Goal: Check status: Check status

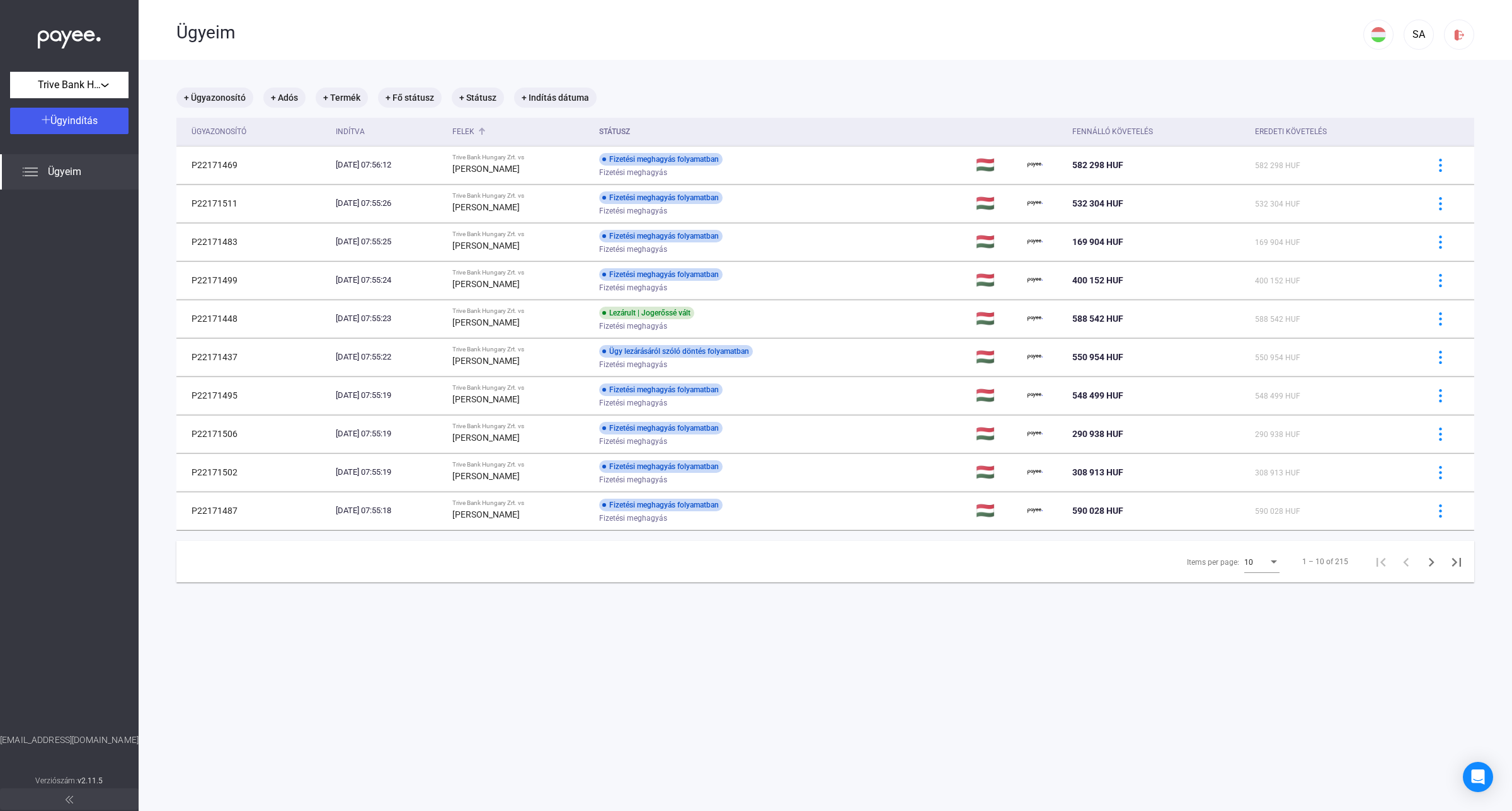
click at [475, 132] on div "Felek" at bounding box center [462, 131] width 22 height 15
click at [475, 133] on div "Felek" at bounding box center [462, 131] width 22 height 15
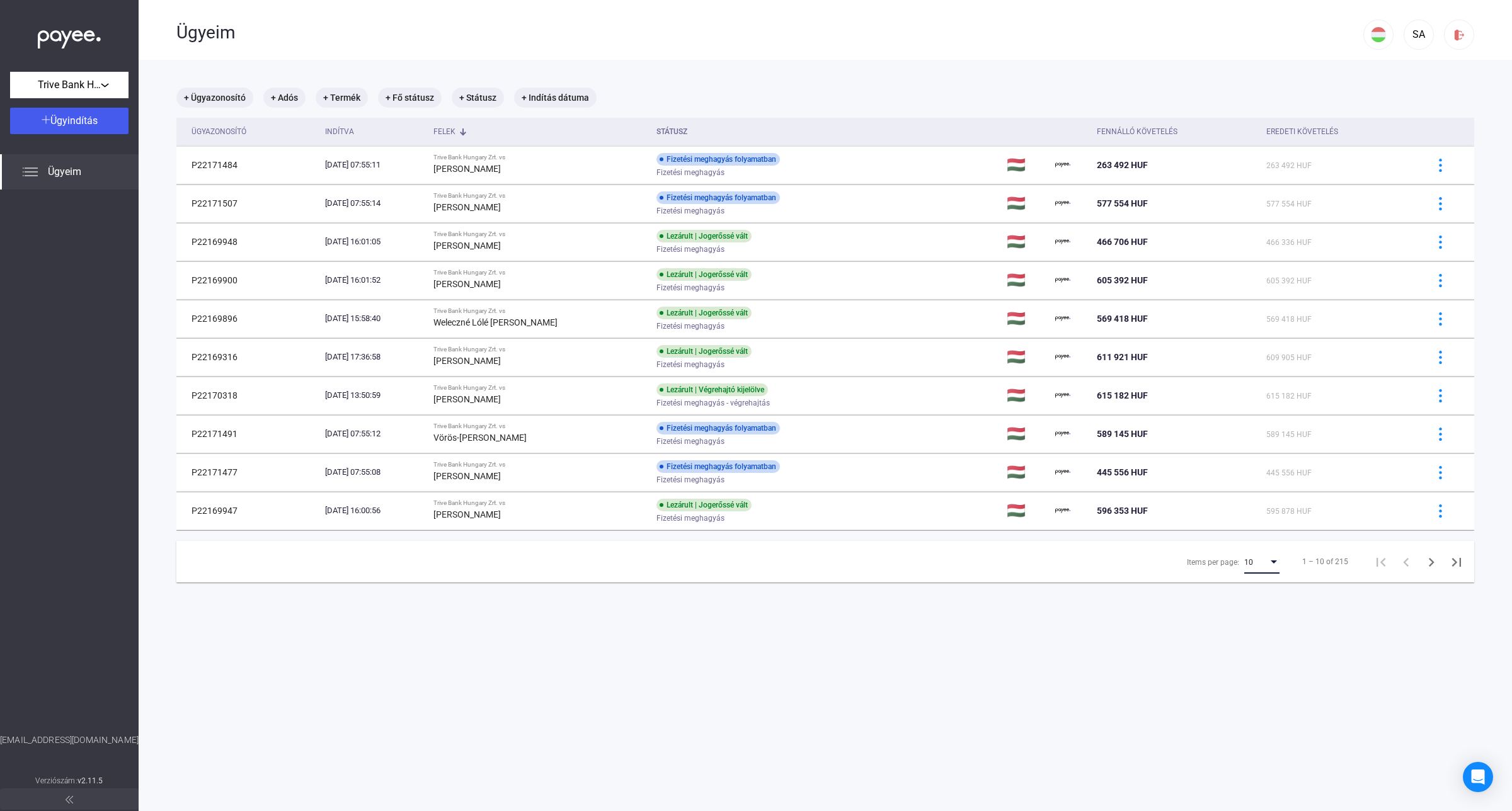
click at [1244, 561] on div "10" at bounding box center [1255, 562] width 24 height 15
click at [1242, 591] on span "25" at bounding box center [1251, 586] width 35 height 15
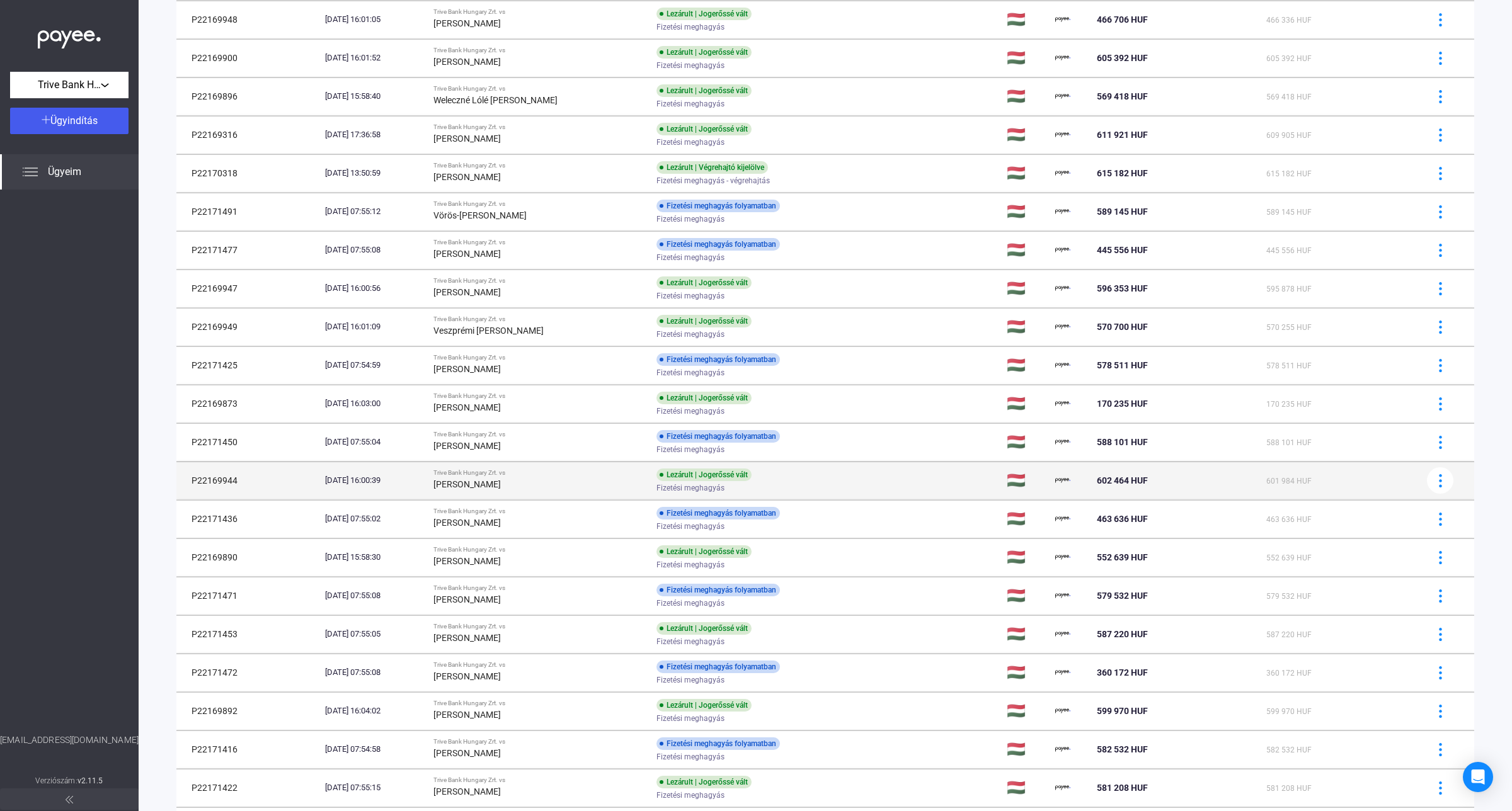
scroll to position [389, 0]
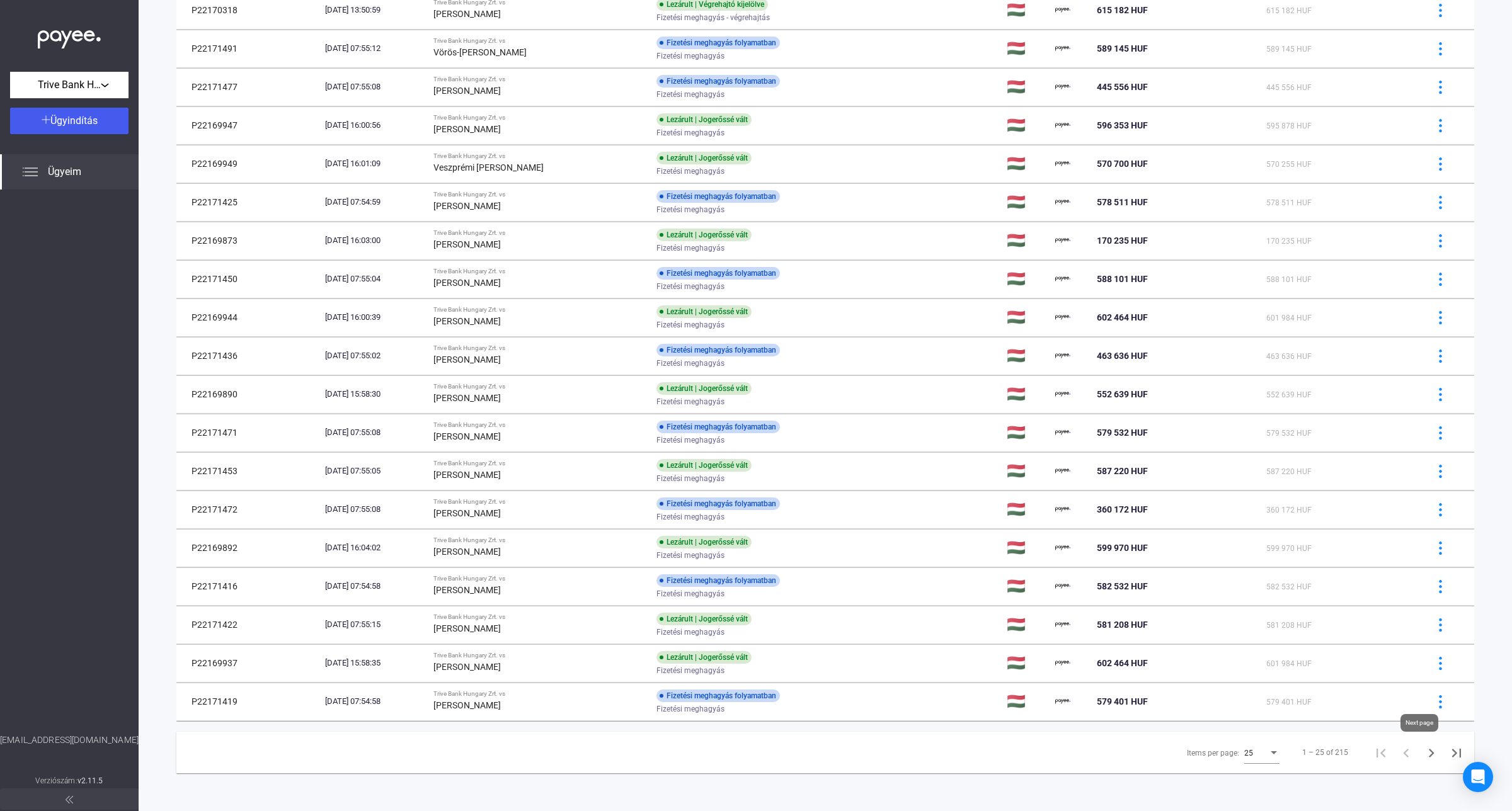
click at [1422, 758] on icon "Next page" at bounding box center [1431, 754] width 17 height 17
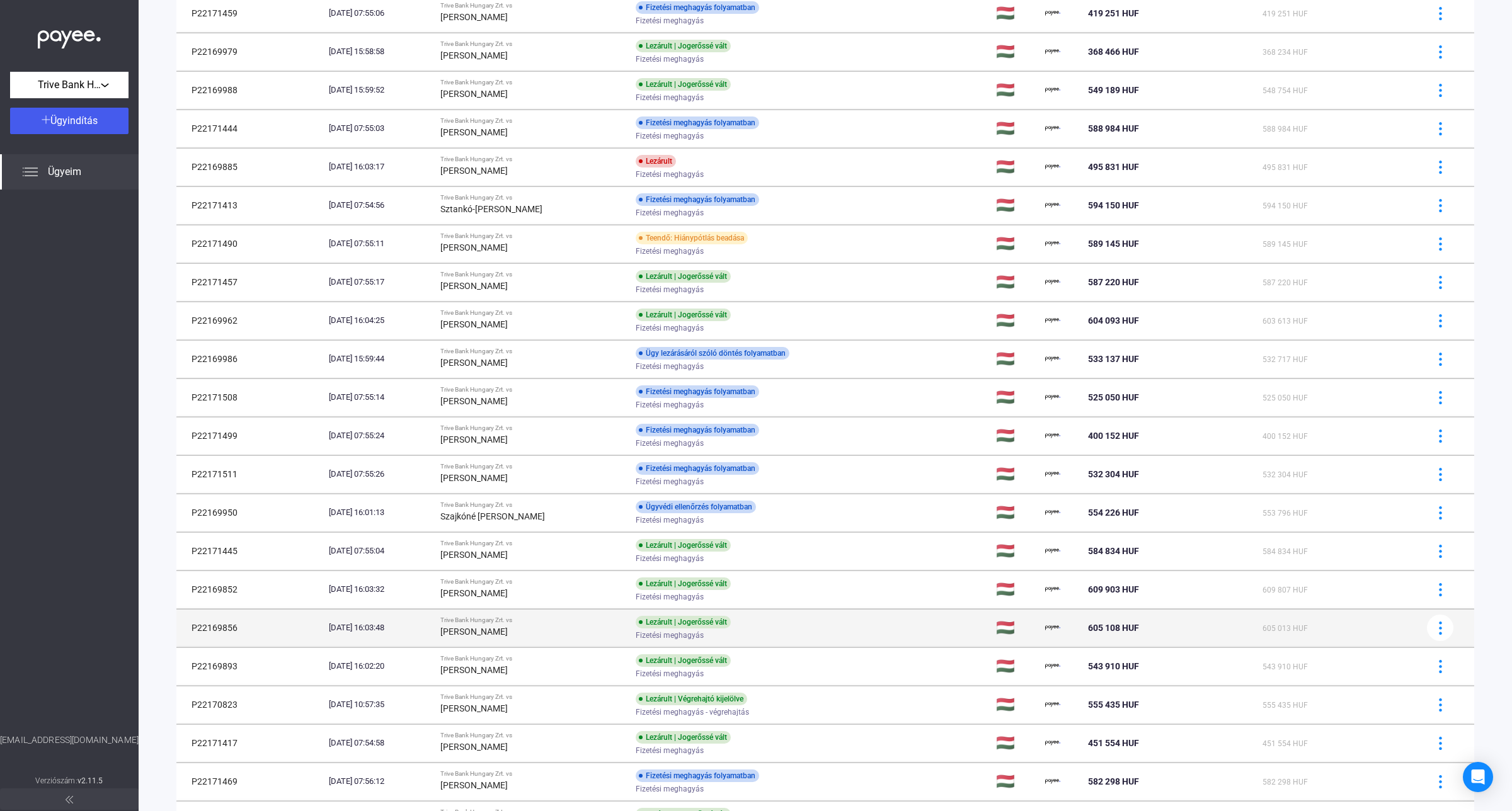
scroll to position [217, 0]
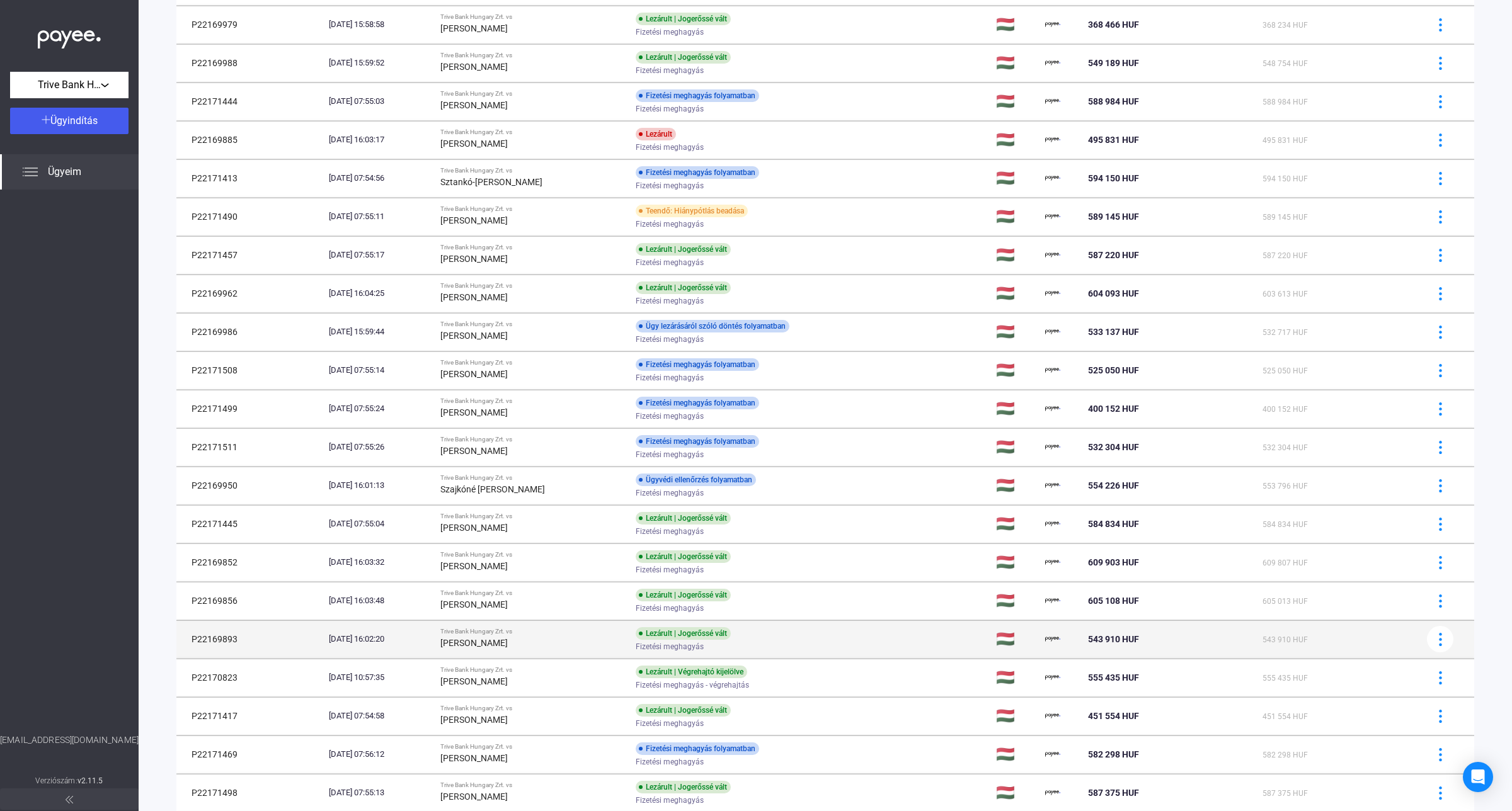
click at [731, 635] on div "Lezárult | Jogerőssé vált" at bounding box center [683, 633] width 95 height 12
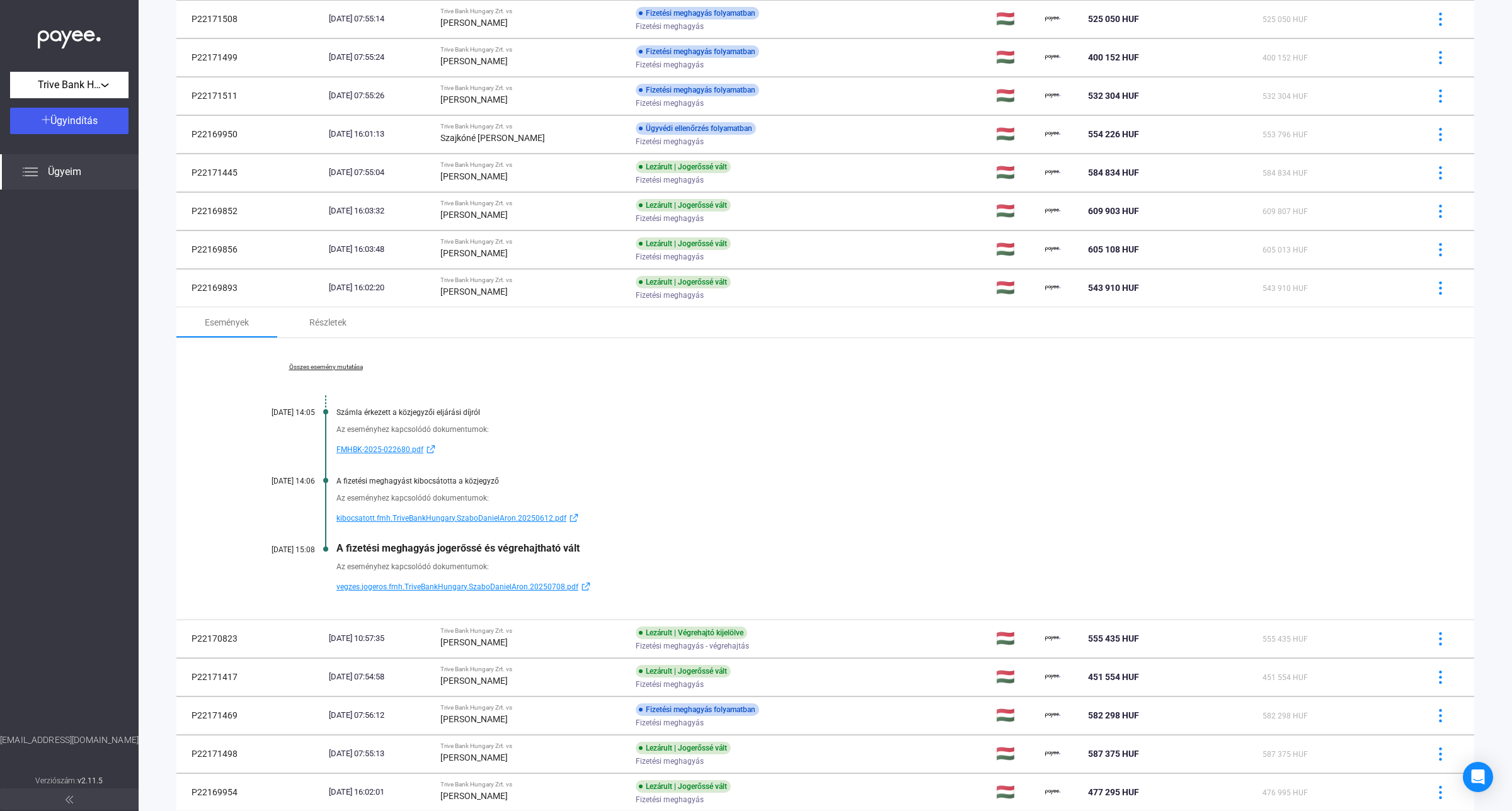
scroll to position [611, 0]
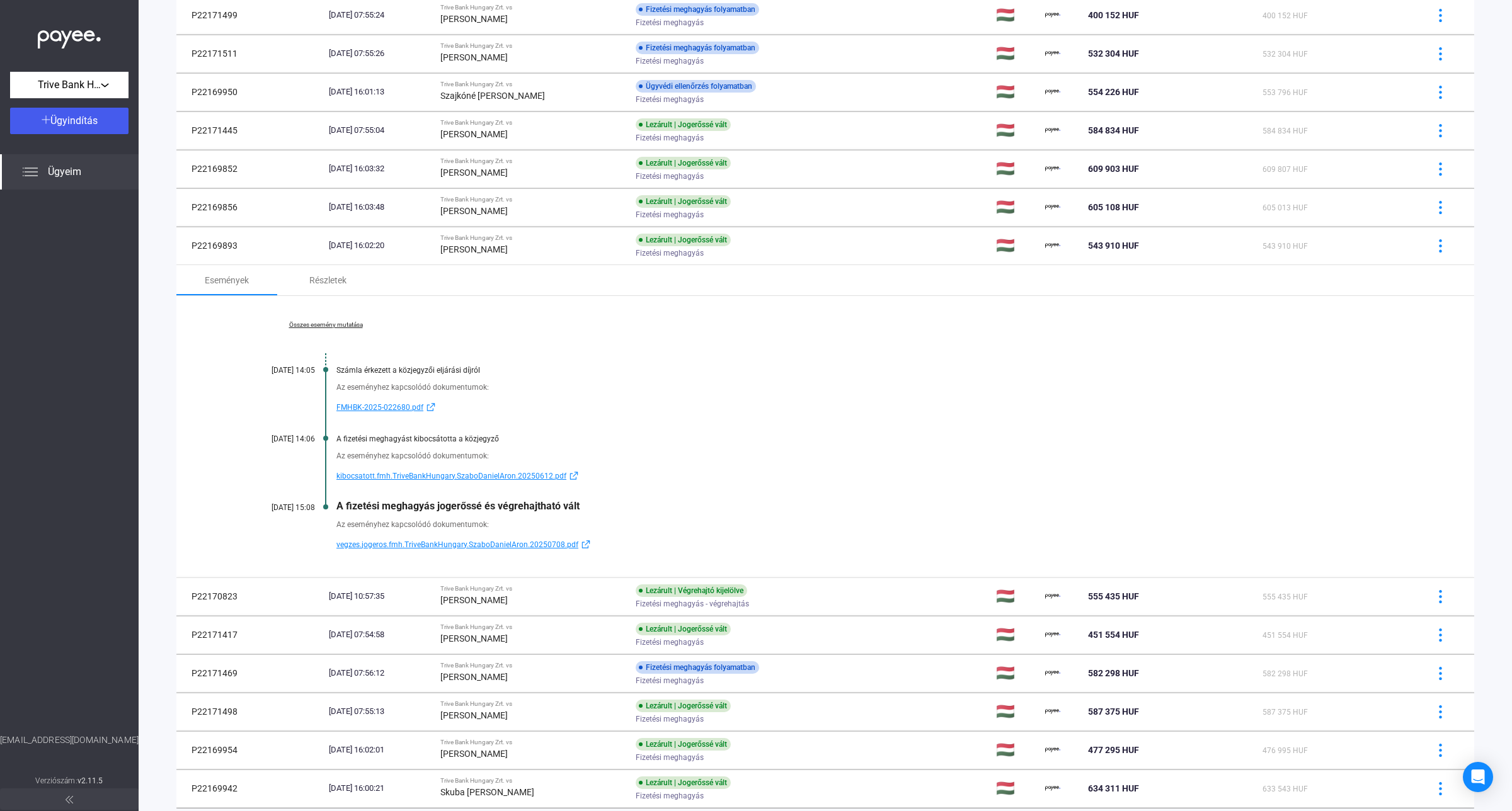
click at [397, 477] on span "kibocsatott.fmh.TriveBankHungary.SzaboDanielAron.20250612.pdf" at bounding box center [451, 476] width 230 height 15
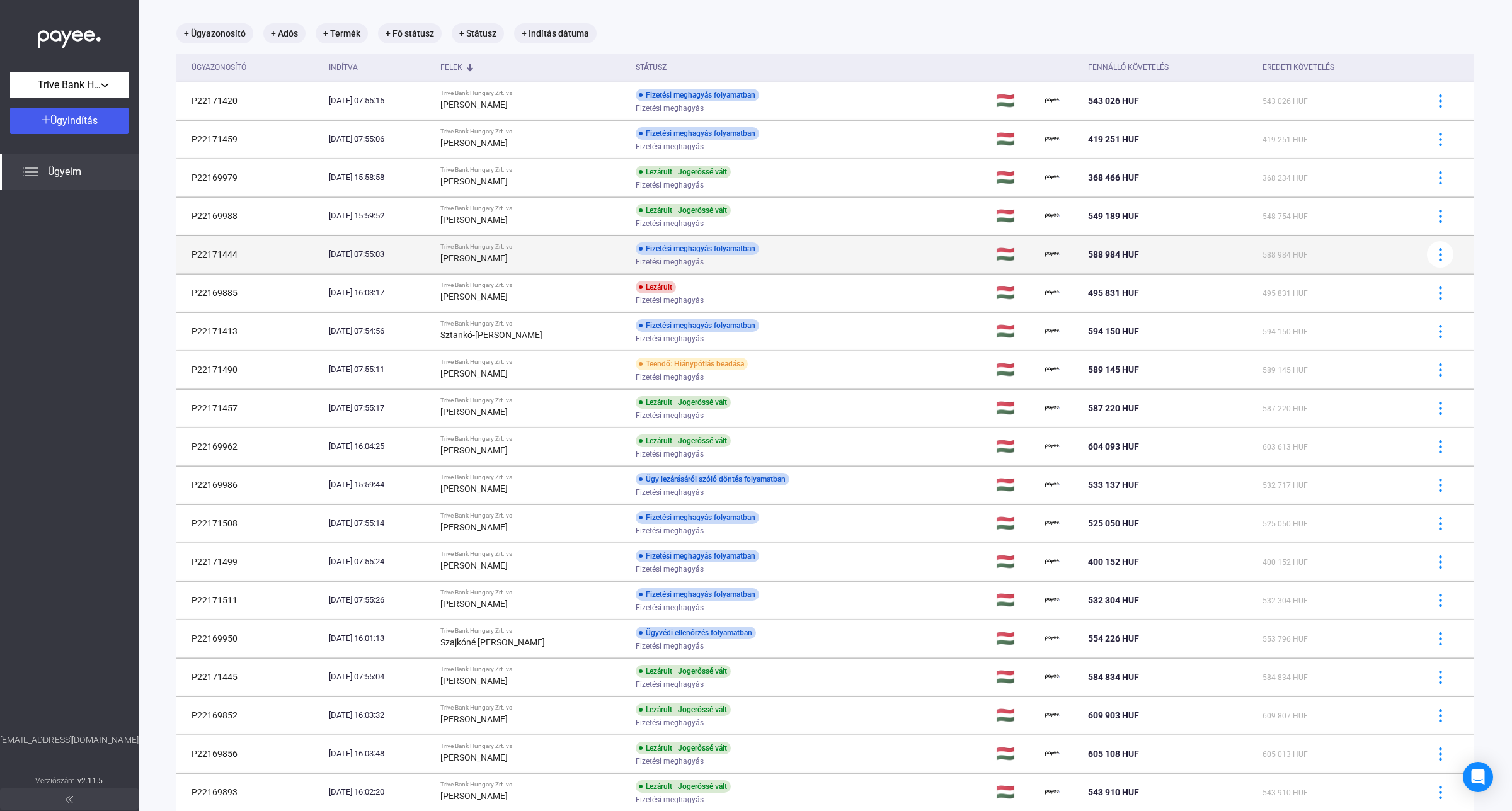
scroll to position [0, 0]
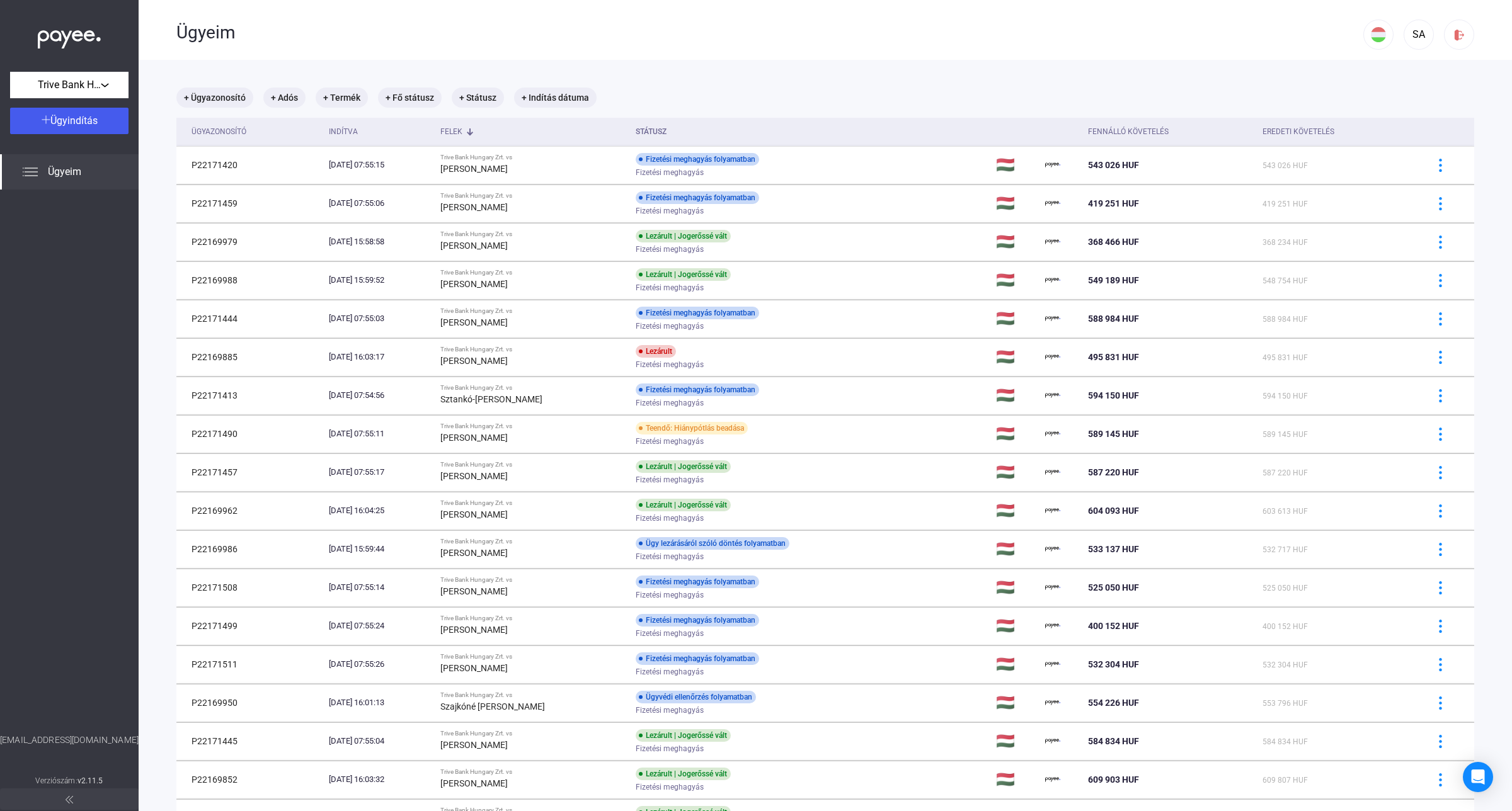
click at [462, 131] on div "Felek" at bounding box center [451, 131] width 22 height 15
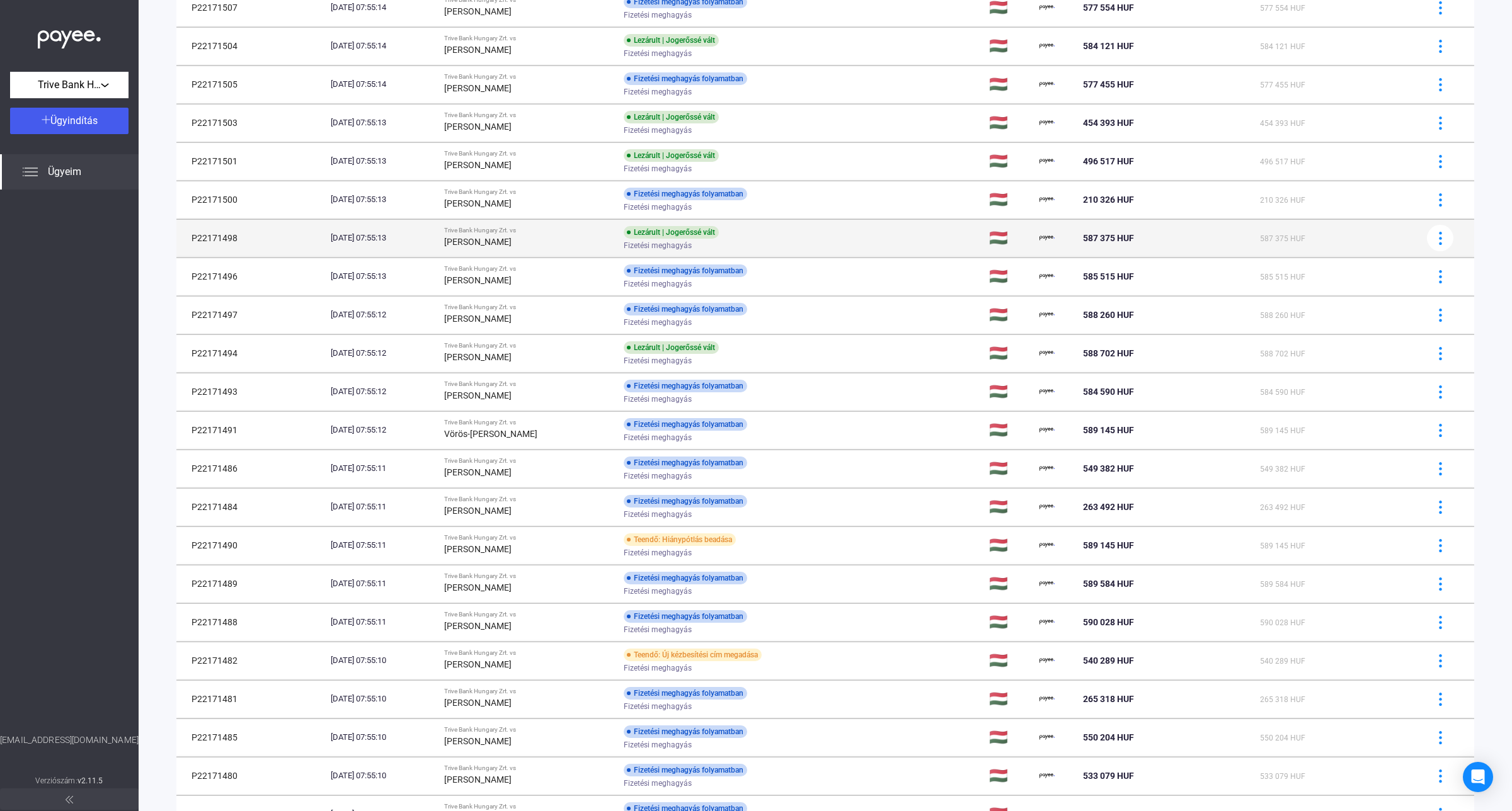
scroll to position [389, 0]
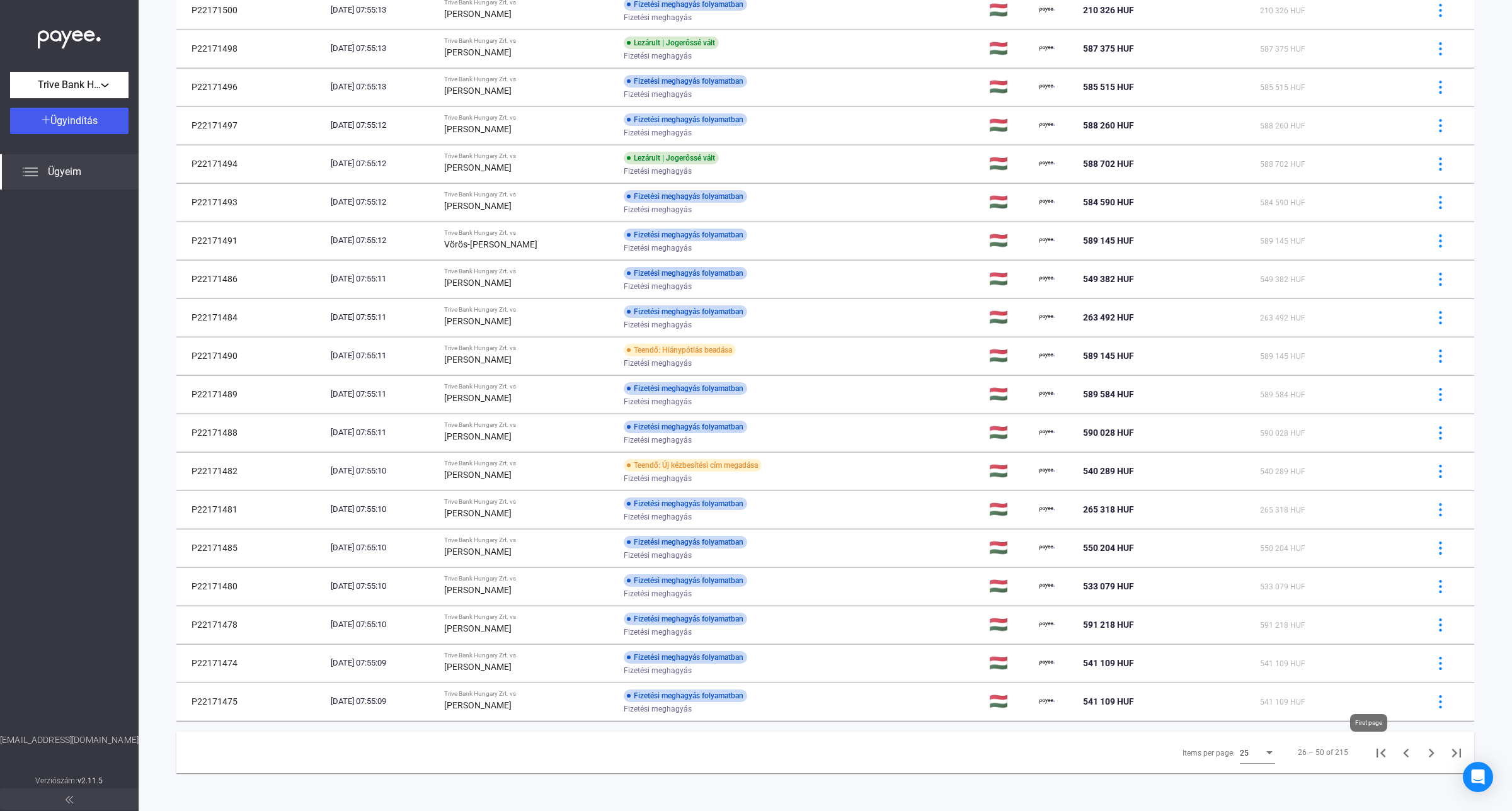
click at [1372, 748] on icon "First page" at bounding box center [1380, 754] width 17 height 17
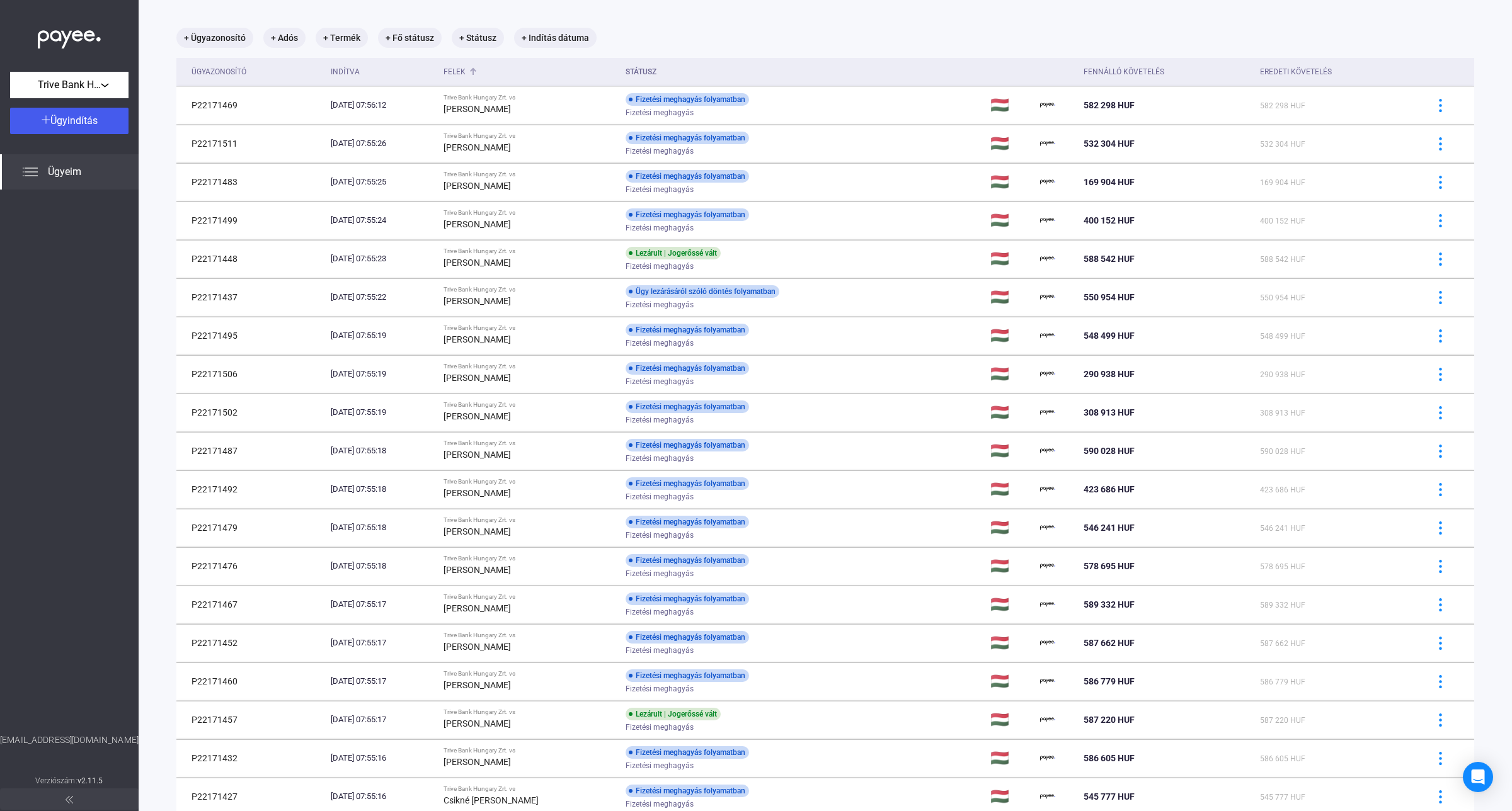
click at [465, 70] on div "Felek" at bounding box center [454, 71] width 22 height 15
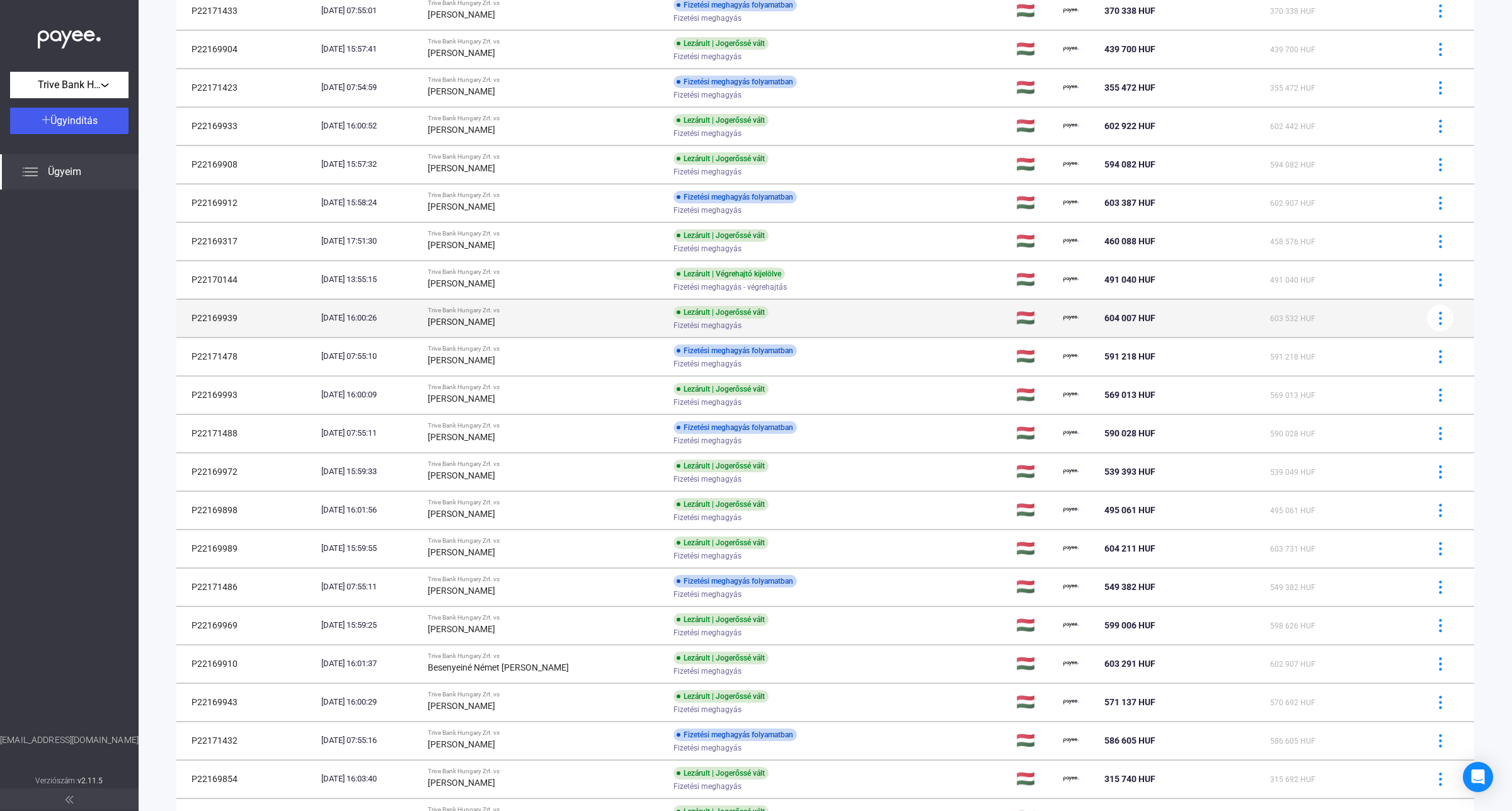
scroll to position [389, 0]
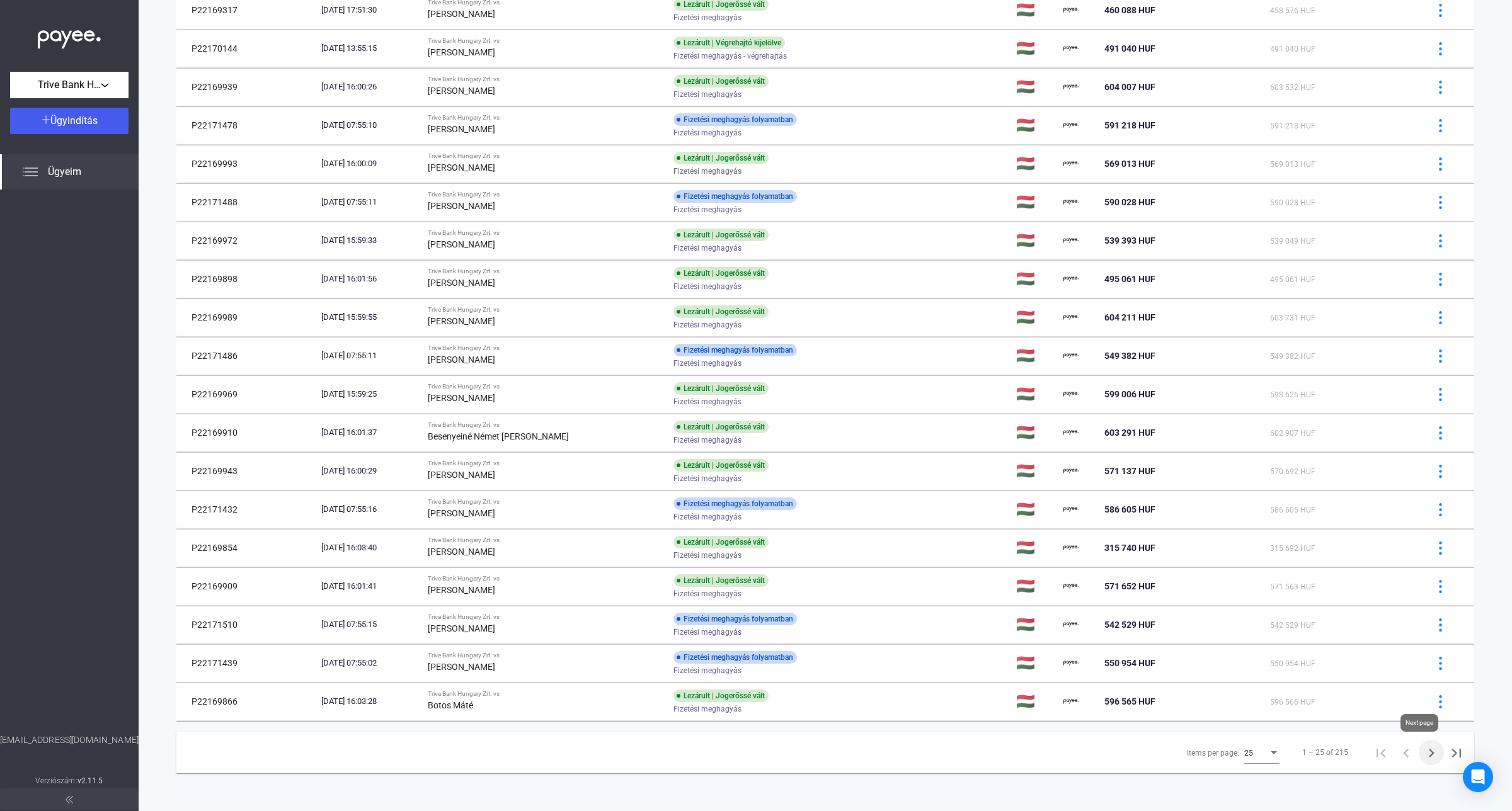
click at [1422, 754] on icon "Next page" at bounding box center [1431, 754] width 17 height 17
